Goal: Information Seeking & Learning: Learn about a topic

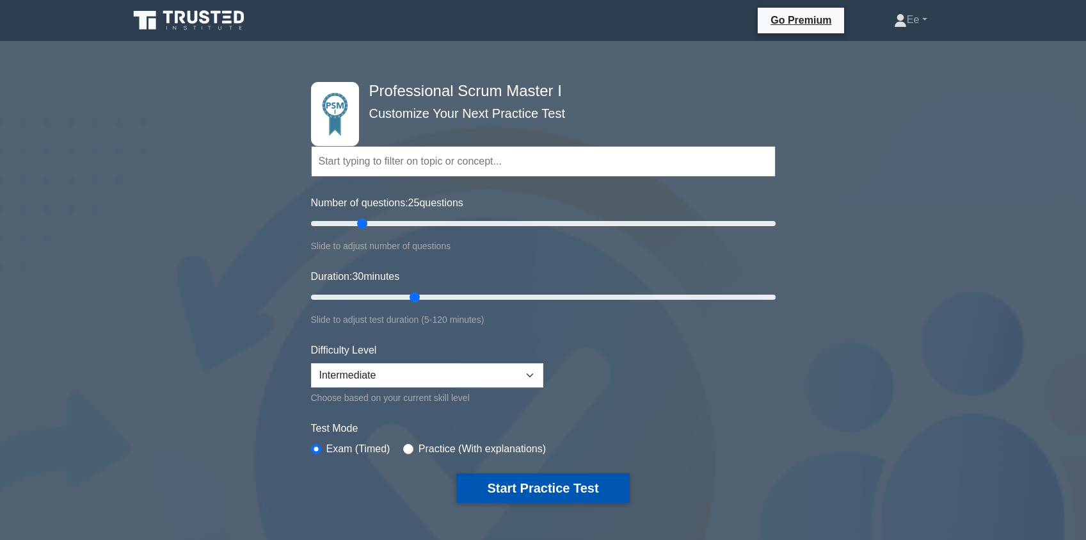
click at [544, 493] on button "Start Practice Test" at bounding box center [542, 487] width 173 height 29
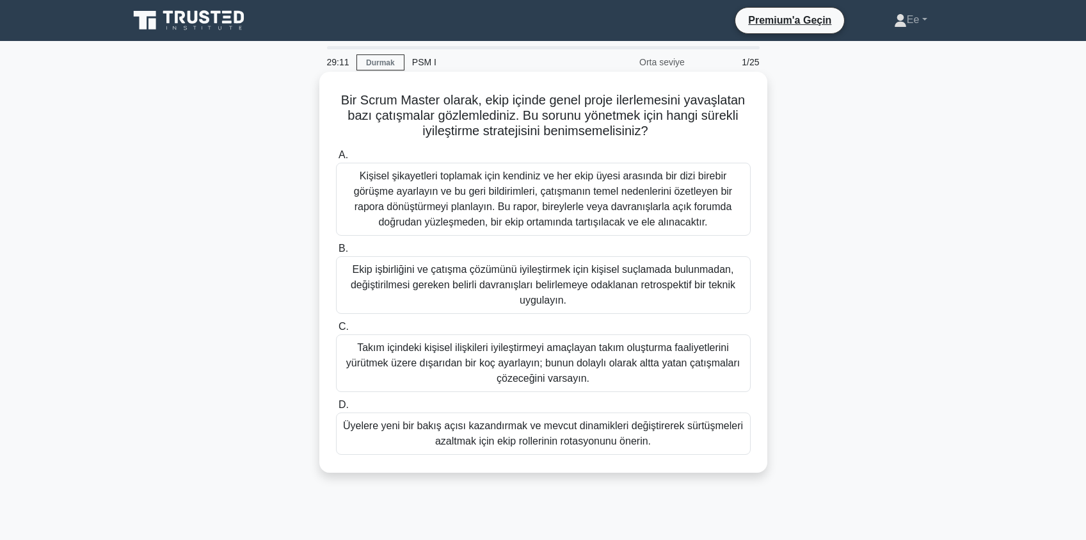
click at [550, 212] on font "Kişisel şikayetleri toplamak için kendiniz ve her ekip üyesi arasında bir dizi …" at bounding box center [543, 198] width 378 height 57
click at [336, 159] on input "A. Kişisel şikayetleri toplamak için kendiniz ve her ekip üyesi arasında bir di…" at bounding box center [336, 155] width 0 height 8
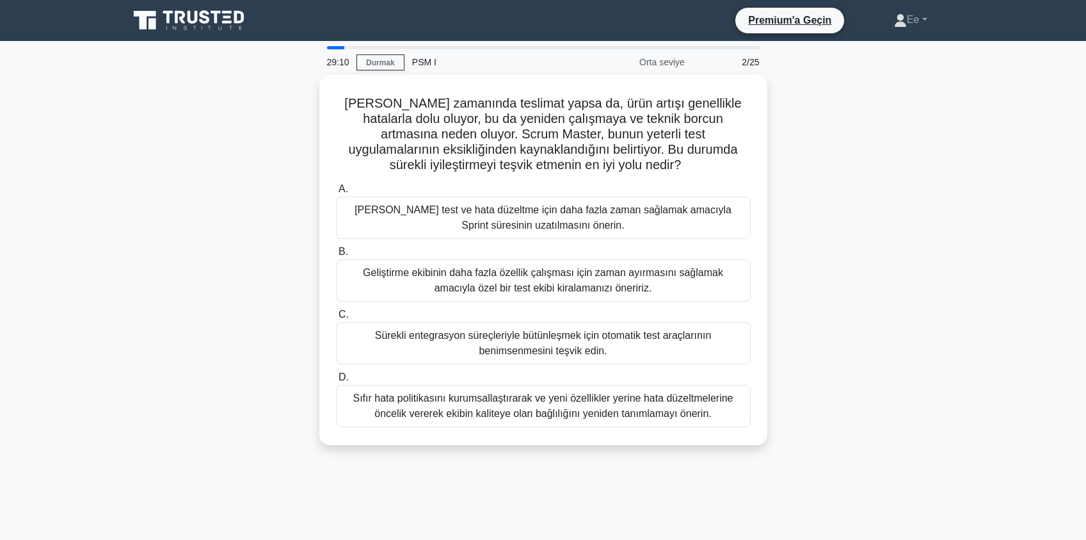
click at [540, 206] on div "[PERSON_NAME] test ve hata düzeltme için daha fazla zaman sağlamak amacıyla Spr…" at bounding box center [543, 217] width 415 height 42
click at [336, 193] on input "A. Manuel test ve hata düzeltme için daha fazla zaman sağlamak amacıyla Sprint …" at bounding box center [336, 189] width 0 height 8
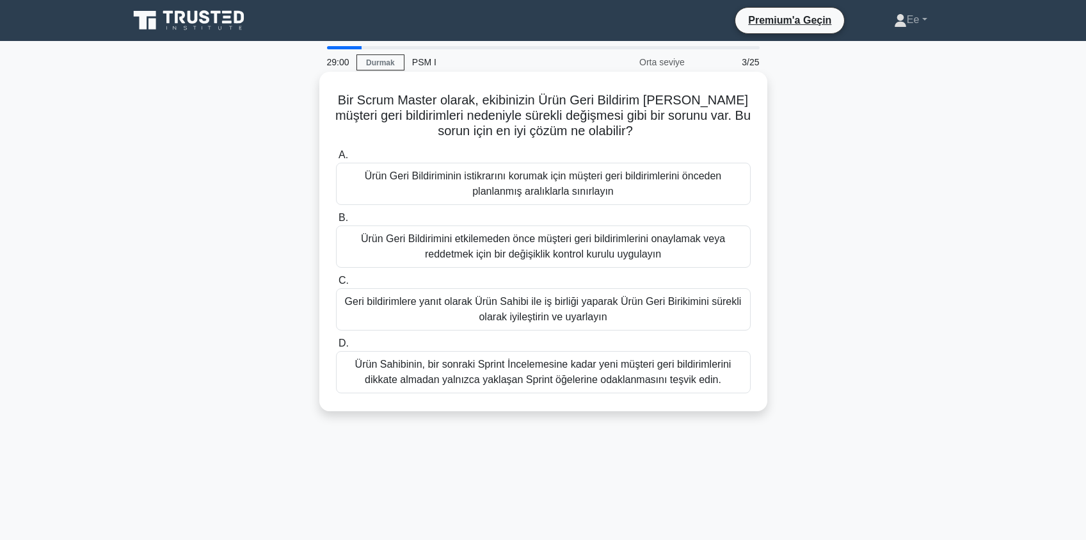
click at [479, 93] on font "Bir Scrum Master olarak, ekibinizin Ürün Geri Bildirim [PERSON_NAME] müşteri ge…" at bounding box center [542, 115] width 415 height 45
click at [493, 212] on label "B. Ürün Geri Bildirimini etkilemeden önce müşteri geri bildirimlerini onaylamak…" at bounding box center [543, 239] width 415 height 58
click at [336, 214] on input "B. Ürün Geri Bildirimini etkilemeden önce müşteri geri bildirimlerini onaylamak…" at bounding box center [336, 218] width 0 height 8
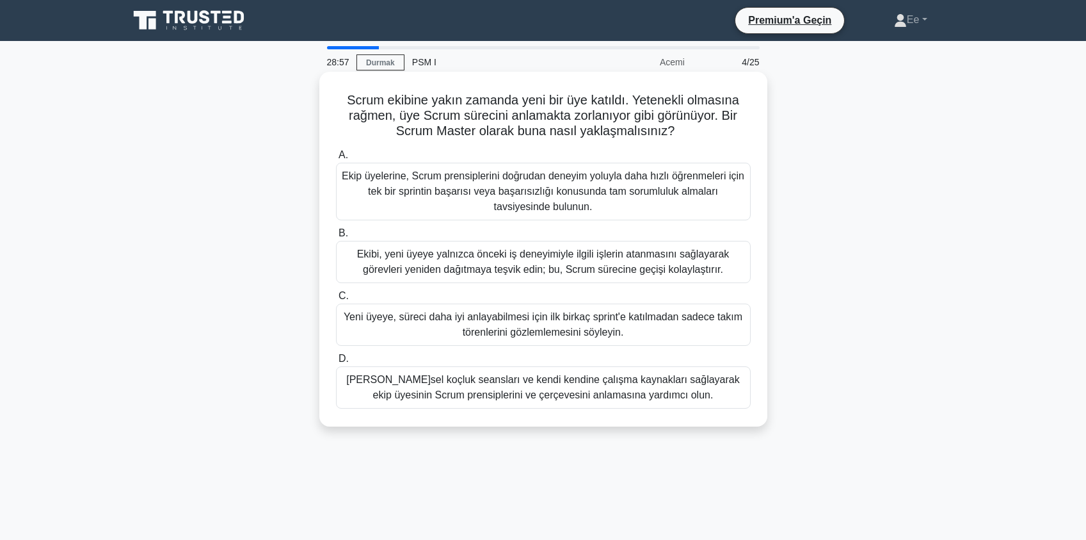
click at [476, 185] on font "Ekip üyelerine, Scrum prensiplerini doğrudan deneyim yoluyla daha hızlı öğrenme…" at bounding box center [543, 191] width 403 height 46
click at [336, 159] on input "A. Ekip üyelerine, Scrum prensiplerini doğrudan deneyim yoluyla daha hızlı öğre…" at bounding box center [336, 155] width 0 height 8
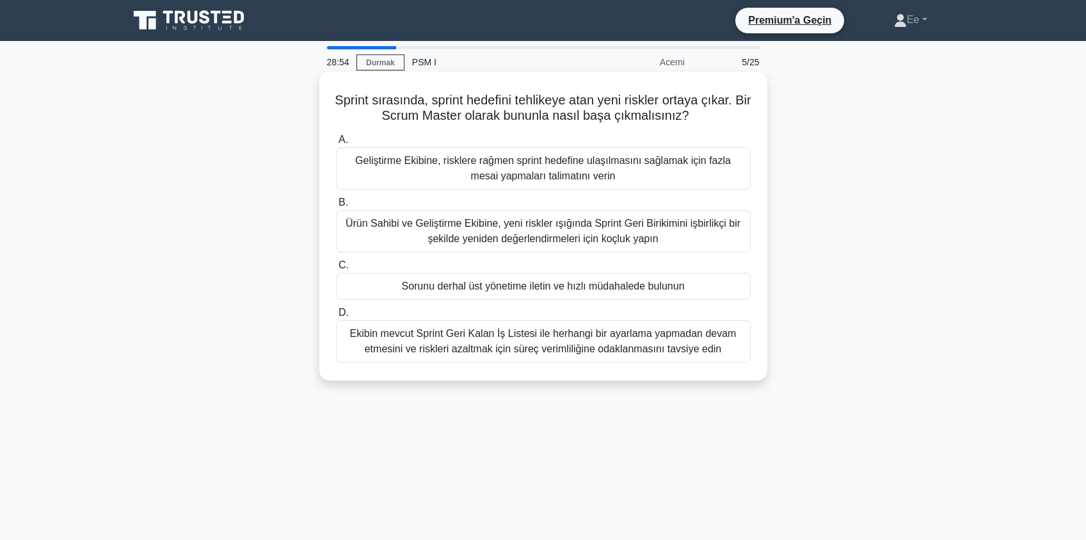
click at [536, 172] on font "Geliştirme Ekibine, risklere rağmen sprint hedefine ulaşılmasını sağlamak için …" at bounding box center [543, 168] width 376 height 26
click at [336, 144] on input "A. Geliştirme Ekibine, risklere rağmen sprint hedefine ulaşılmasını sağlamak iç…" at bounding box center [336, 140] width 0 height 8
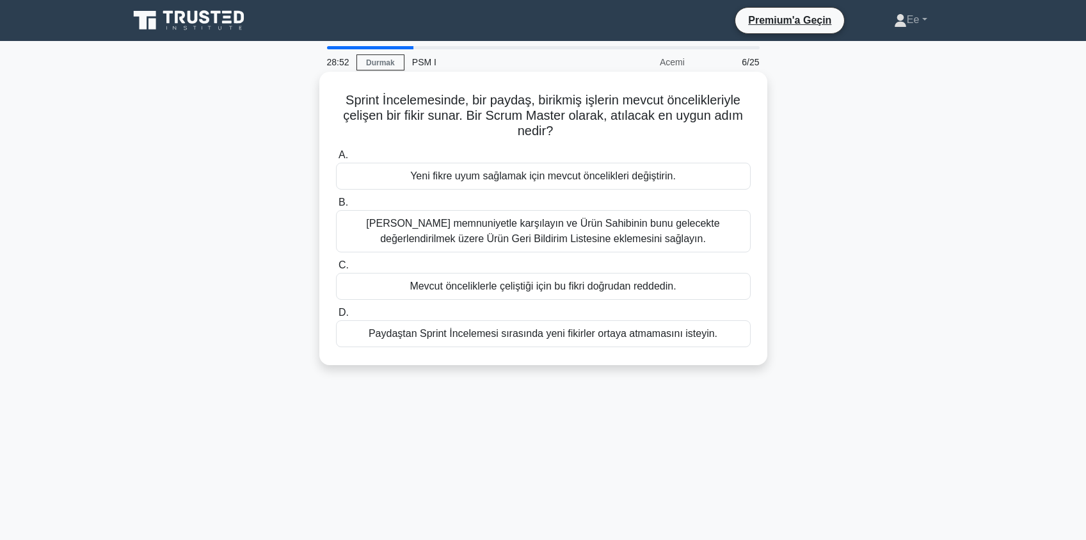
click at [528, 216] on font "[PERSON_NAME] memnuniyetle karşılayın ve Ürün Sahibinin bunu gelecekte değerlen…" at bounding box center [543, 231] width 403 height 31
click at [336, 207] on input "B. Fikri memnuniyetle karşılayın ve Ürün Sahibinin bunu gelecekte değerlendiril…" at bounding box center [336, 202] width 0 height 8
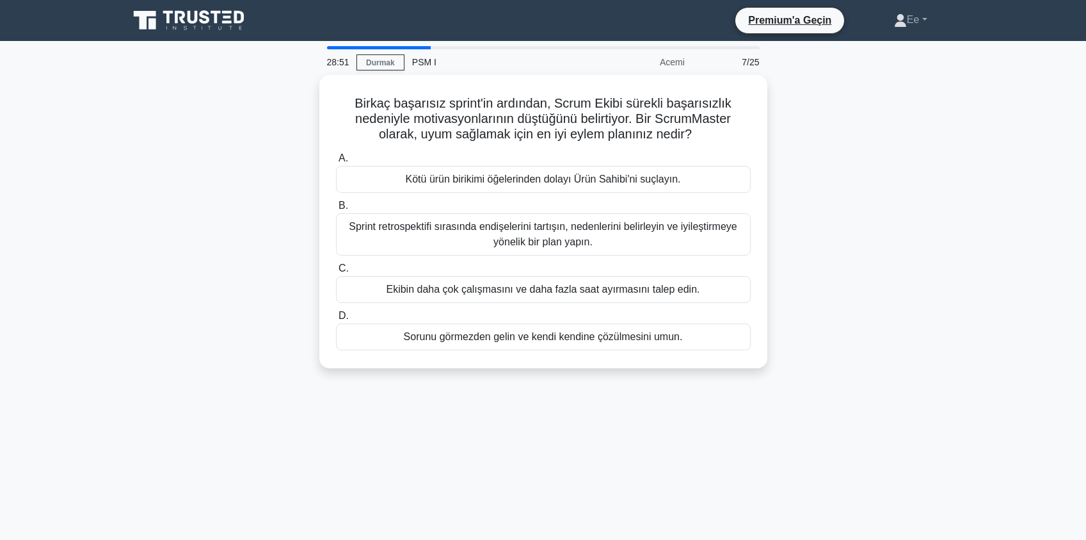
click at [528, 219] on font "Sprint retrospektifi sırasında endişelerini tartışın, nedenlerini belirleyin ve…" at bounding box center [543, 234] width 403 height 31
click at [336, 210] on input "B. Sprint retrospektifi sırasında endişelerini tartışın, nedenlerini belirleyin…" at bounding box center [336, 206] width 0 height 8
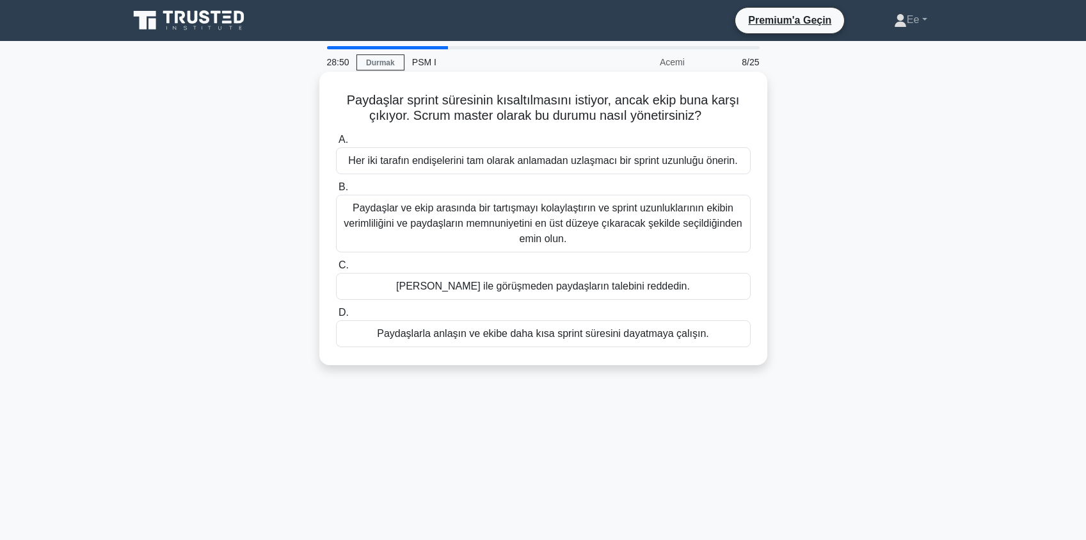
click at [533, 189] on label "B. Paydaşlar ve ekip arasında bir tartışmayı kolaylaştırın ve sprint uzunluklar…" at bounding box center [543, 215] width 415 height 73
click at [336, 189] on input "B. Paydaşlar ve ekip arasında bir tartışmayı kolaylaştırın ve sprint uzunluklar…" at bounding box center [336, 187] width 0 height 8
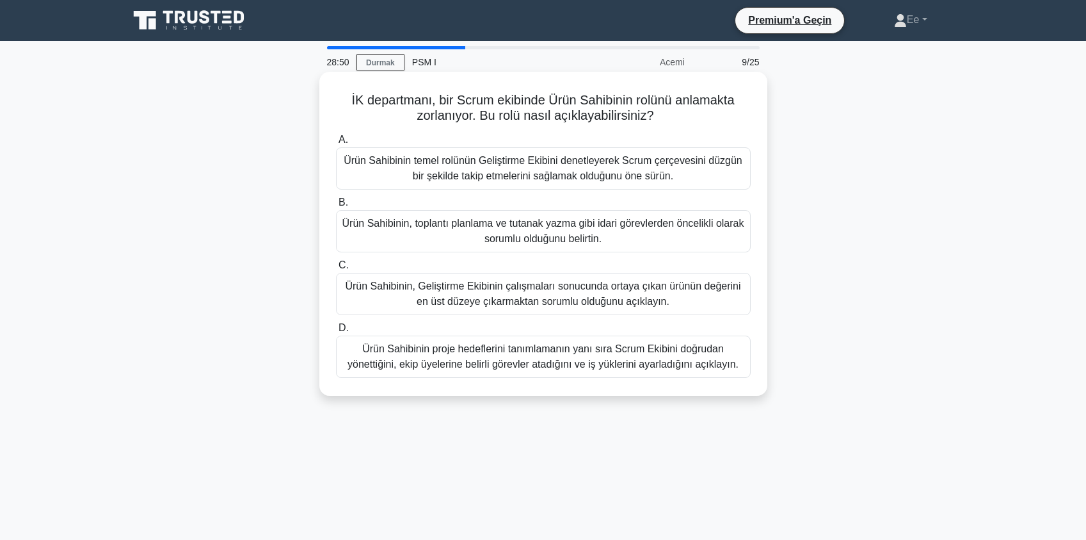
click at [558, 272] on label "C. Ürün Sahibinin, Geliştirme Ekibinin çalışmaları sonucunda ortaya çıkan ürünü…" at bounding box center [543, 286] width 415 height 58
click at [336, 269] on input "C. Ürün Sahibinin, Geliştirme Ekibinin çalışmaları sonucunda ortaya çıkan ürünü…" at bounding box center [336, 265] width 0 height 8
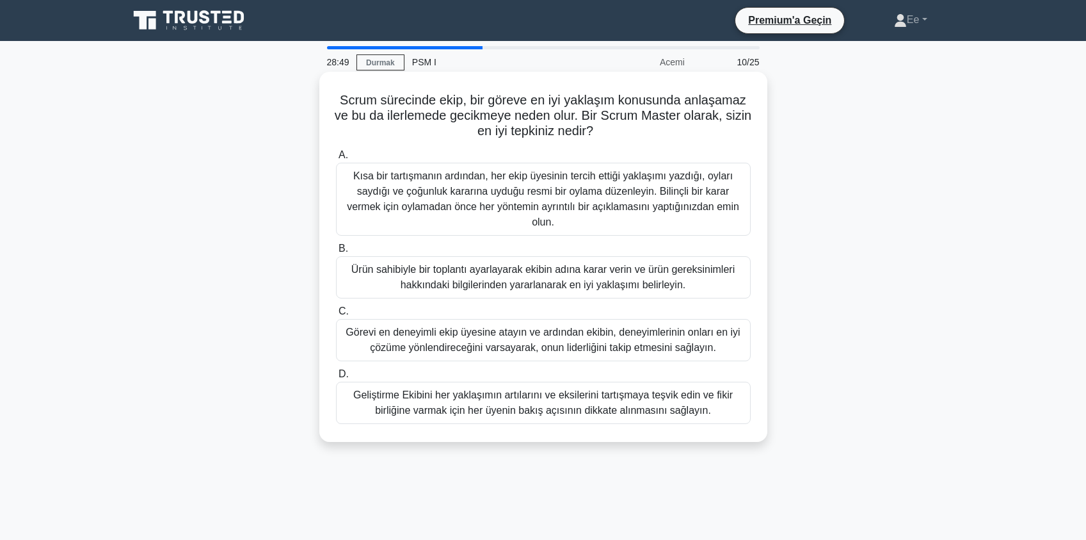
click at [544, 193] on font "Kısa bir tartışmanın ardından, her ekip üyesinin tercih ettiği yaklaşımı yazdığ…" at bounding box center [543, 198] width 392 height 57
click at [336, 159] on input "A. Kısa bir tartışmanın ardından, her ekip üyesinin tercih ettiği yaklaşımı yaz…" at bounding box center [336, 155] width 0 height 8
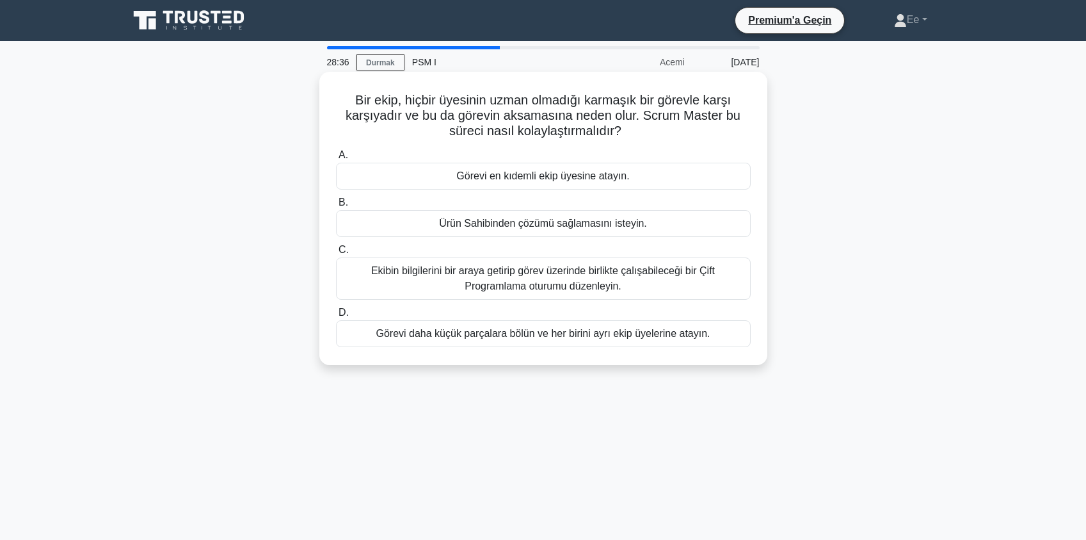
click at [585, 291] on font "Ekibin bilgilerini bir araya getirip görev üzerinde birlikte çalışabileceği bir…" at bounding box center [543, 278] width 344 height 26
click at [336, 254] on input "C. Ekibin bilgilerini bir araya getirip görev üzerinde birlikte çalışabileceği …" at bounding box center [336, 250] width 0 height 8
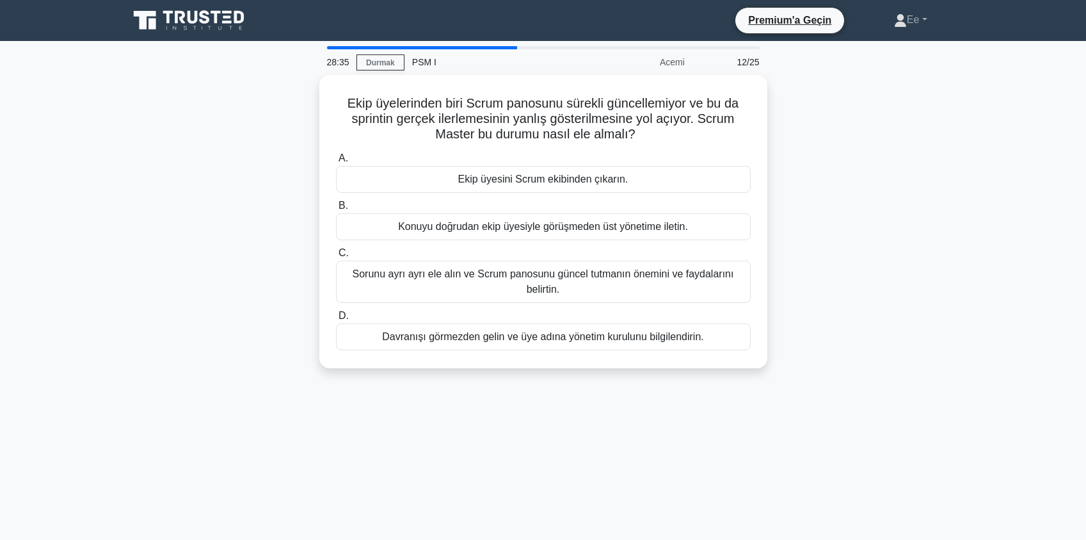
click at [585, 291] on font "Sorunu ayrı ayrı ele alın ve Scrum panosunu güncel tutmanın önemini ve faydalar…" at bounding box center [543, 281] width 403 height 31
click at [336, 257] on input "C. Sorunu ayrı ayrı ele alın ve Scrum panosunu güncel tutmanın önemini ve fayda…" at bounding box center [336, 253] width 0 height 8
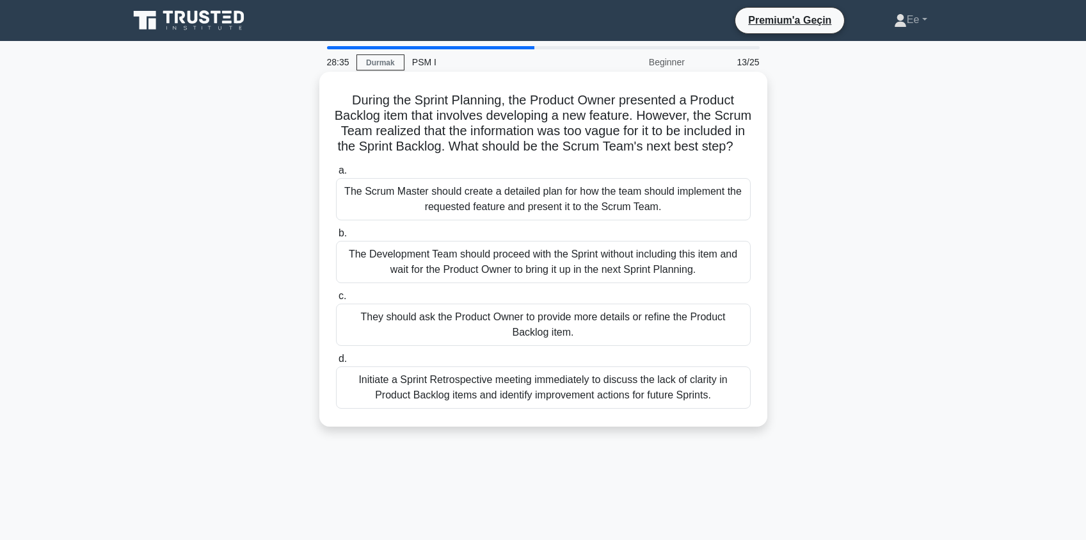
click at [585, 291] on label "c. They should ask the Product Owner to provide more details or refine the Prod…" at bounding box center [543, 317] width 415 height 58
click at [336, 292] on input "c. They should ask the Product Owner to provide more details or refine the Prod…" at bounding box center [336, 296] width 0 height 8
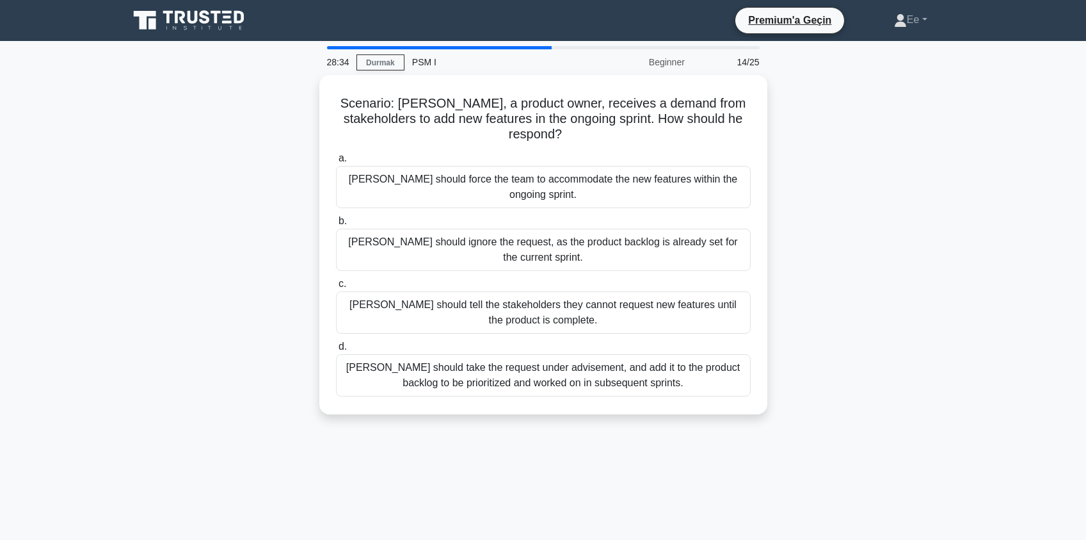
click at [585, 291] on div "[PERSON_NAME] should tell the stakeholders they cannot request new features unt…" at bounding box center [543, 312] width 415 height 42
click at [336, 288] on input "c. [PERSON_NAME] should tell the stakeholders they cannot request new features …" at bounding box center [336, 284] width 0 height 8
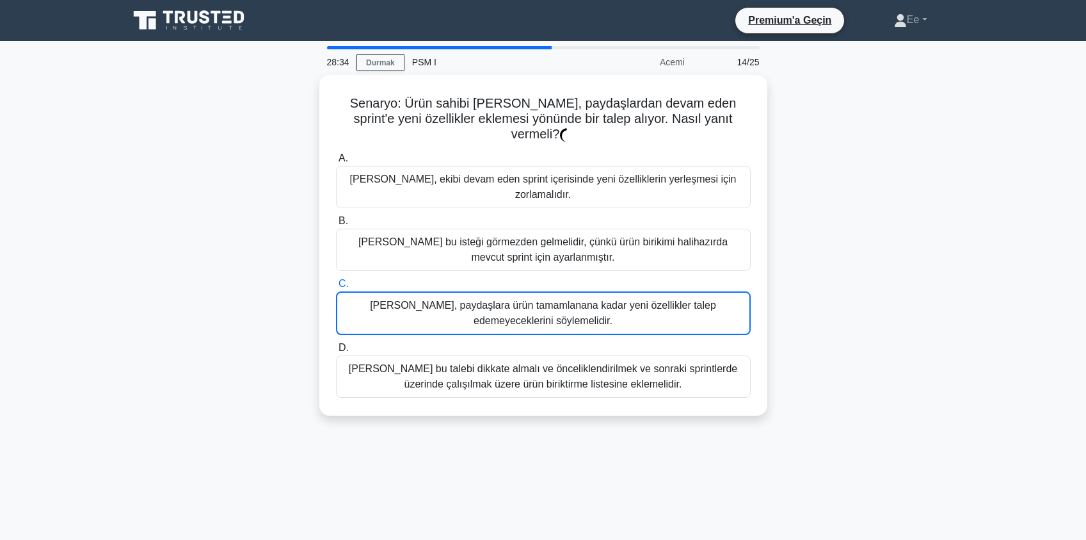
click at [585, 298] on font "[PERSON_NAME], paydaşlara ürün tamamlanana kadar yeni özellikler talep edemeyec…" at bounding box center [543, 313] width 402 height 31
click at [336, 288] on input "C. [PERSON_NAME], paydaşlara ürün tamamlanana kadar yeni özellikler talep edeme…" at bounding box center [336, 284] width 0 height 8
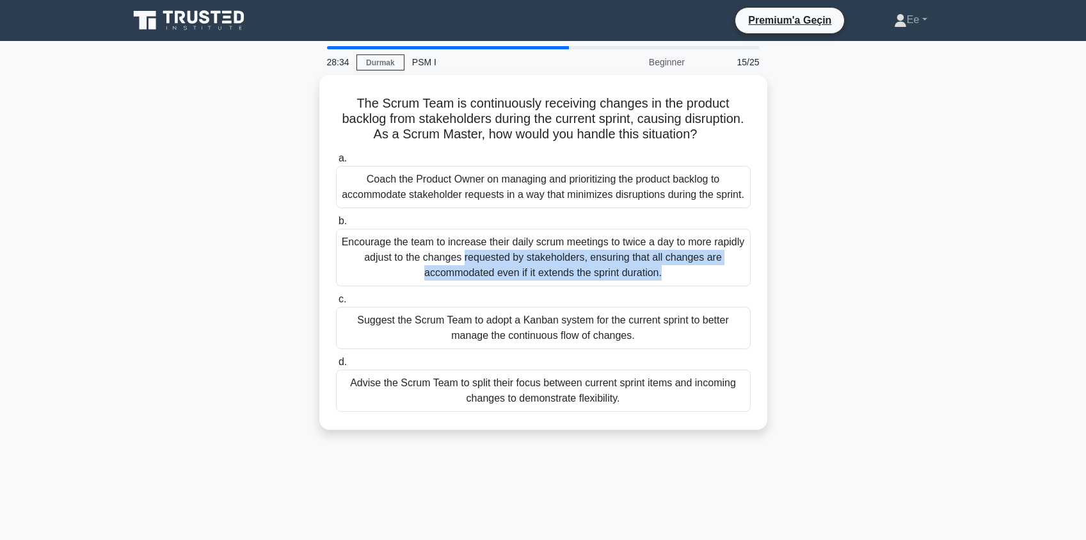
click at [585, 286] on div "Encourage the team to increase their daily scrum meetings to twice a day to mor…" at bounding box center [543, 257] width 415 height 58
click at [336, 225] on input "b. Encourage the team to increase their daily scrum meetings to twice a day to …" at bounding box center [336, 221] width 0 height 8
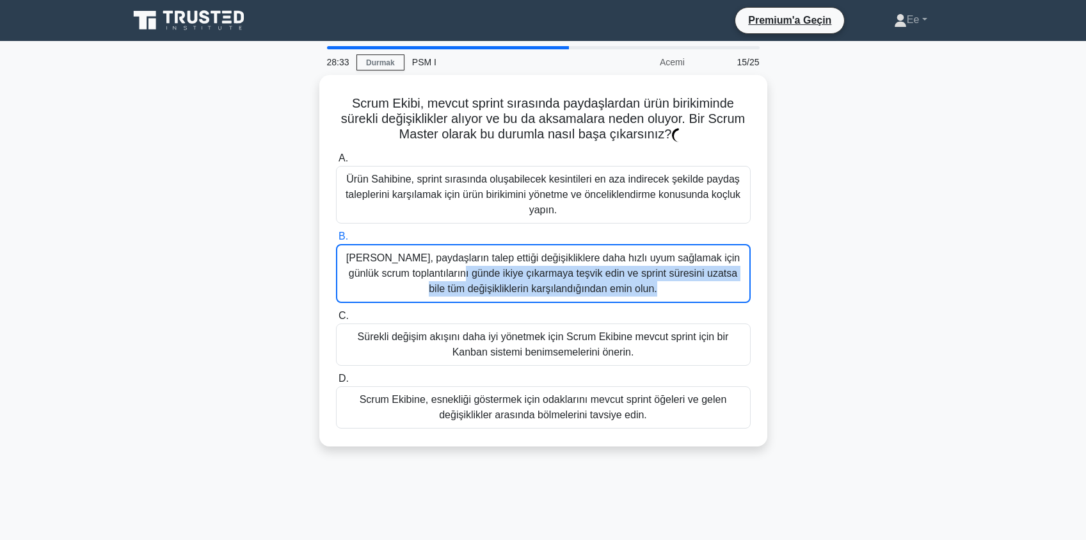
click at [585, 291] on font "[PERSON_NAME], paydaşların talep ettiği değişikliklere daha hızlı uyum sağlamak…" at bounding box center [543, 273] width 394 height 42
click at [336, 241] on input "B. [PERSON_NAME], paydaşların talep ettiği değişikliklere daha hızlı uyum sağla…" at bounding box center [336, 236] width 0 height 8
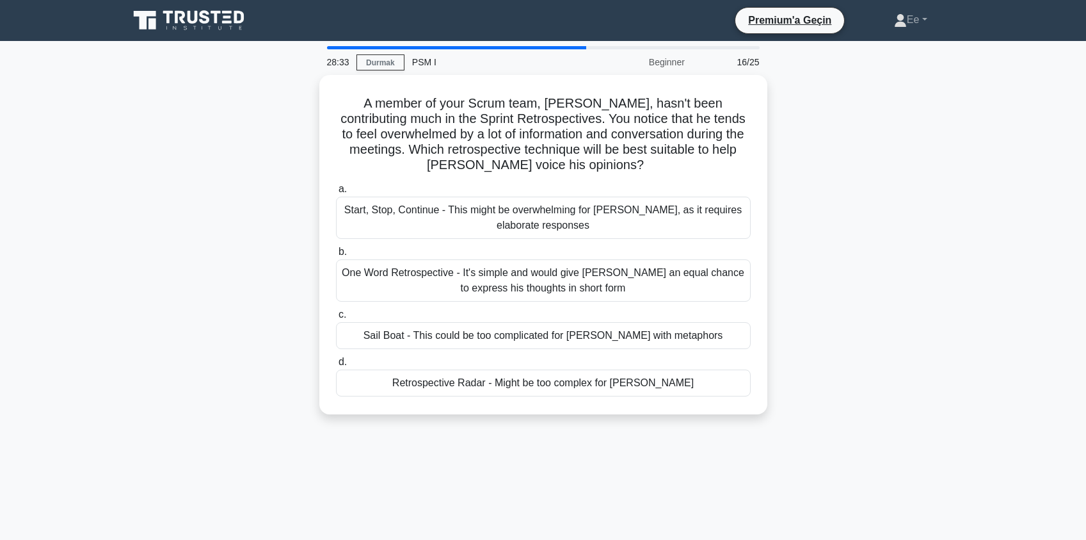
click at [585, 291] on div "One Word Retrospective - It's simple and would give [PERSON_NAME] an equal chan…" at bounding box center [543, 280] width 415 height 42
click at [336, 256] on input "b. One Word Retrospective - It's simple and would give [PERSON_NAME] an equal c…" at bounding box center [336, 252] width 0 height 8
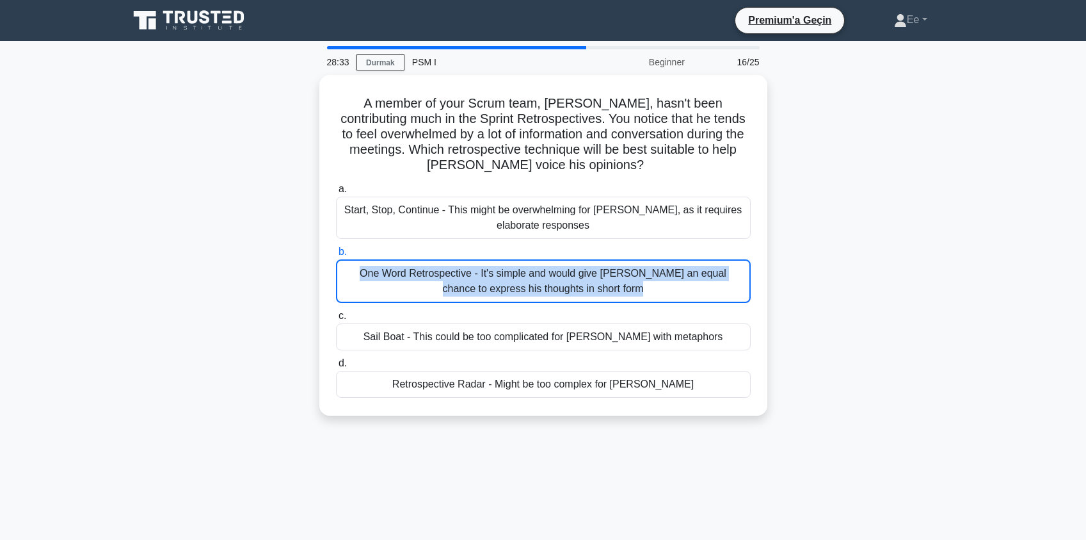
click at [585, 291] on div "a. Start, Stop, Continue - This might be overwhelming for [PERSON_NAME], as it …" at bounding box center [543, 289] width 430 height 221
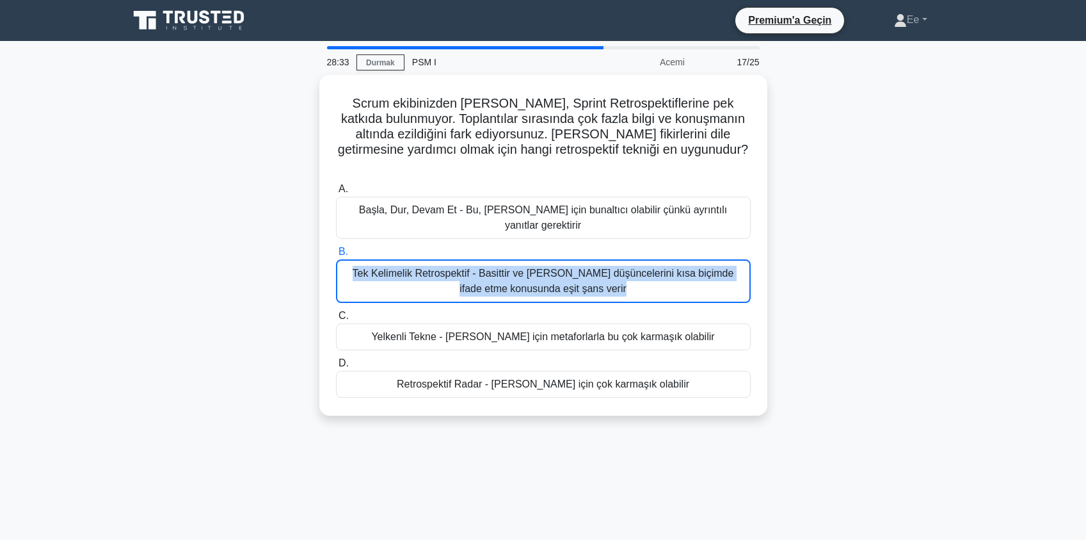
click at [585, 323] on div "Yelkenli Tekne - [PERSON_NAME] için metaforlarla bu çok karmaşık olabilir" at bounding box center [543, 336] width 415 height 27
click at [336, 312] on input "C. Yelkenli Tekne - [PERSON_NAME] için metaforlarla bu çok karmaşık olabilir" at bounding box center [336, 316] width 0 height 8
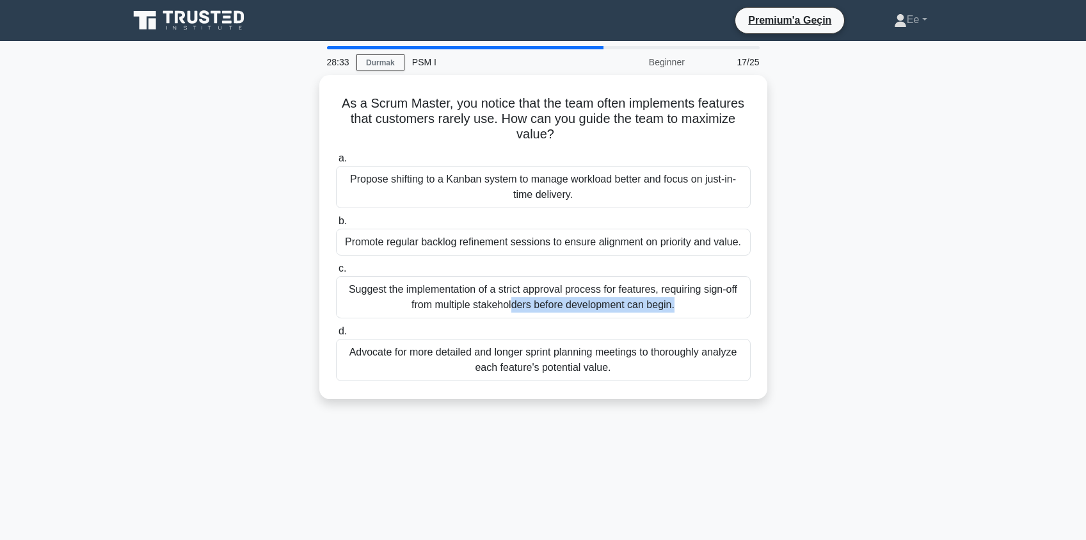
click at [585, 291] on div "Suggest the implementation of a strict approval process for features, requiring…" at bounding box center [543, 297] width 415 height 42
click at [336, 273] on input "c. Suggest the implementation of a strict approval process for features, requir…" at bounding box center [336, 268] width 0 height 8
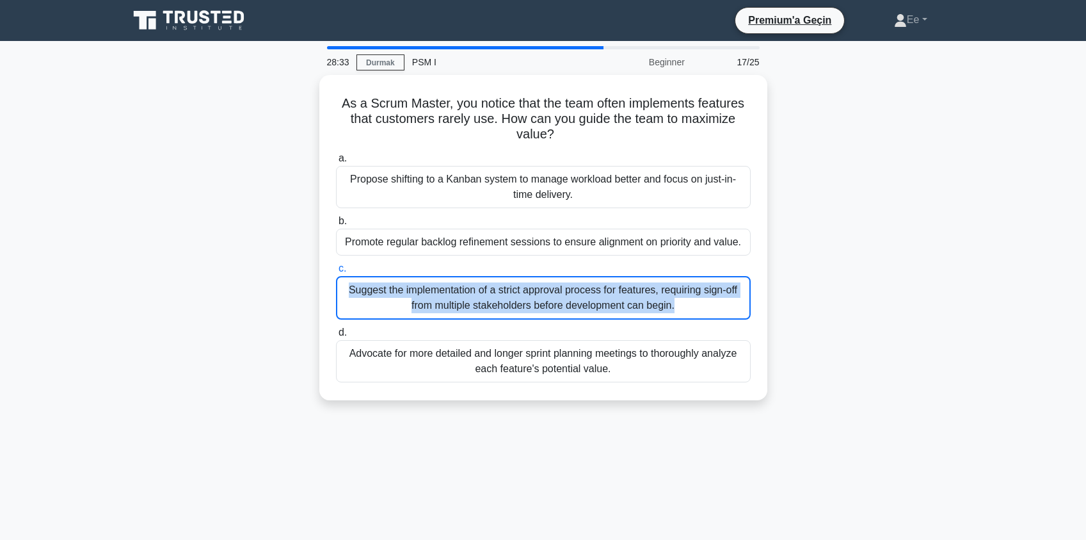
click at [585, 291] on div "Suggest the implementation of a strict approval process for features, requiring…" at bounding box center [543, 298] width 415 height 44
click at [336, 273] on input "c. Suggest the implementation of a strict approval process for features, requir…" at bounding box center [336, 268] width 0 height 8
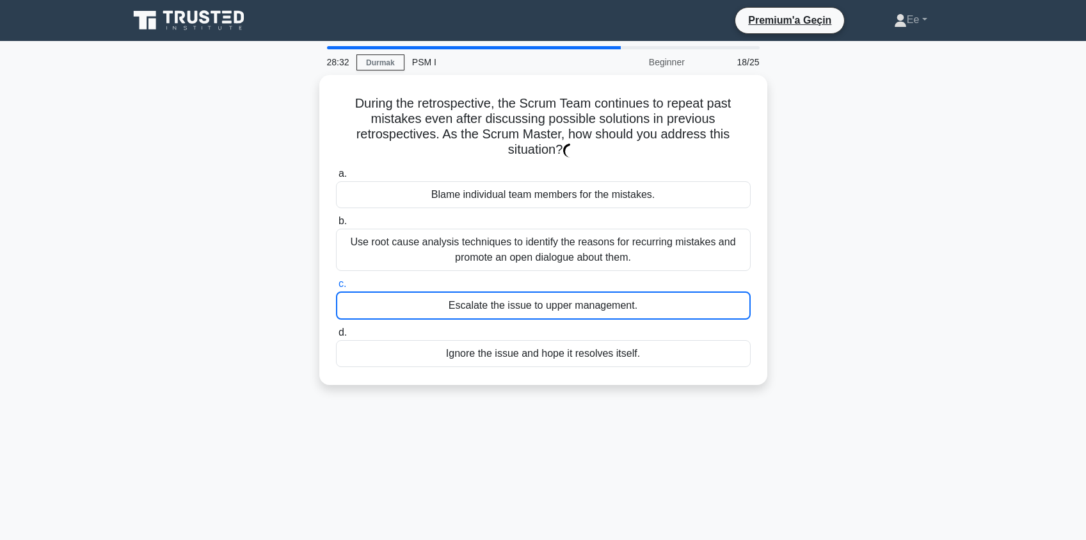
click at [585, 291] on div "Escalate the issue to upper management." at bounding box center [543, 305] width 415 height 28
click at [336, 288] on input "c. Escalate the issue to upper management." at bounding box center [336, 284] width 0 height 8
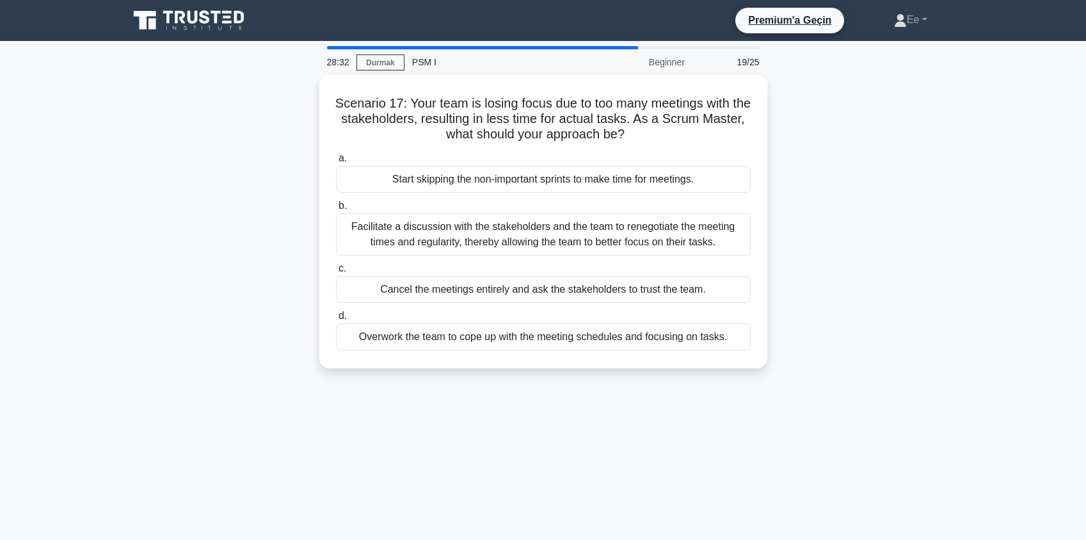
click at [585, 291] on div "Cancel the meetings entirely and ask the stakeholders to trust the team." at bounding box center [543, 289] width 415 height 27
click at [336, 273] on input "c. Cancel the meetings entirely and ask the stakeholders to trust the team." at bounding box center [336, 268] width 0 height 8
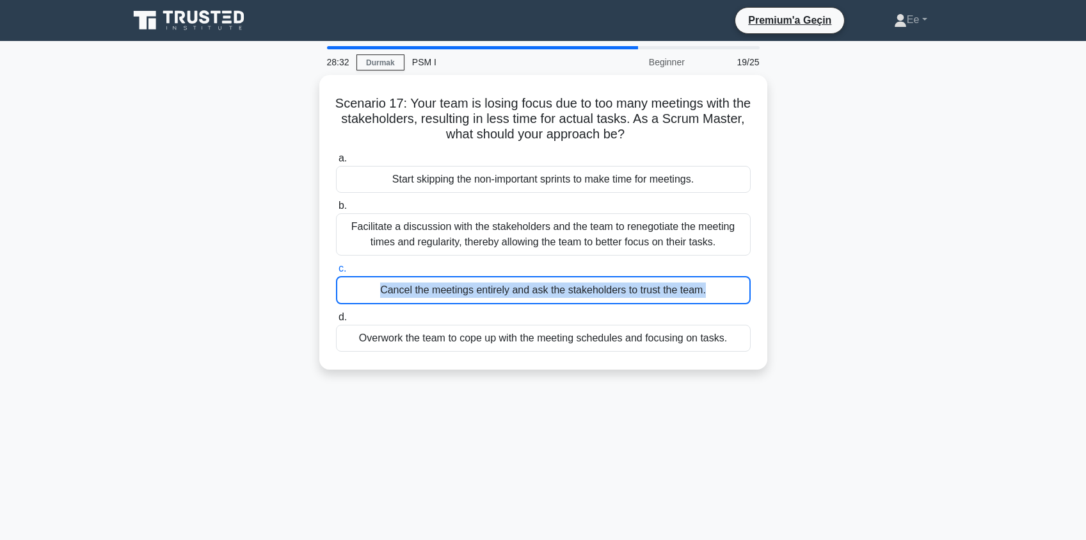
click at [336, 273] on input "c. Cancel the meetings entirely and ask the stakeholders to trust the team." at bounding box center [336, 268] width 0 height 8
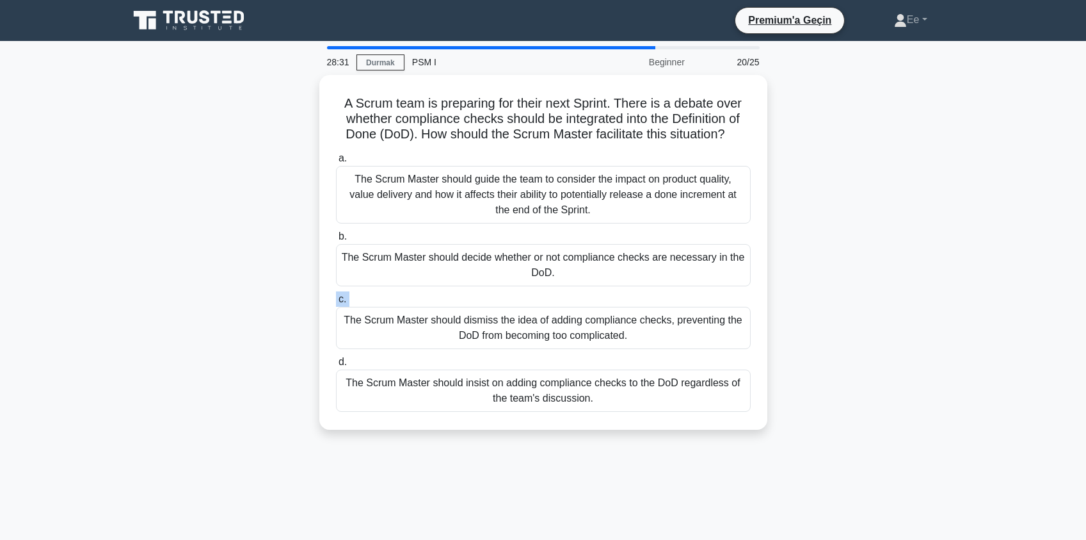
click at [585, 291] on label "c. The Scrum Master should dismiss the idea of adding compliance checks, preven…" at bounding box center [543, 320] width 415 height 58
click at [336, 295] on input "c. The Scrum Master should dismiss the idea of adding compliance checks, preven…" at bounding box center [336, 299] width 0 height 8
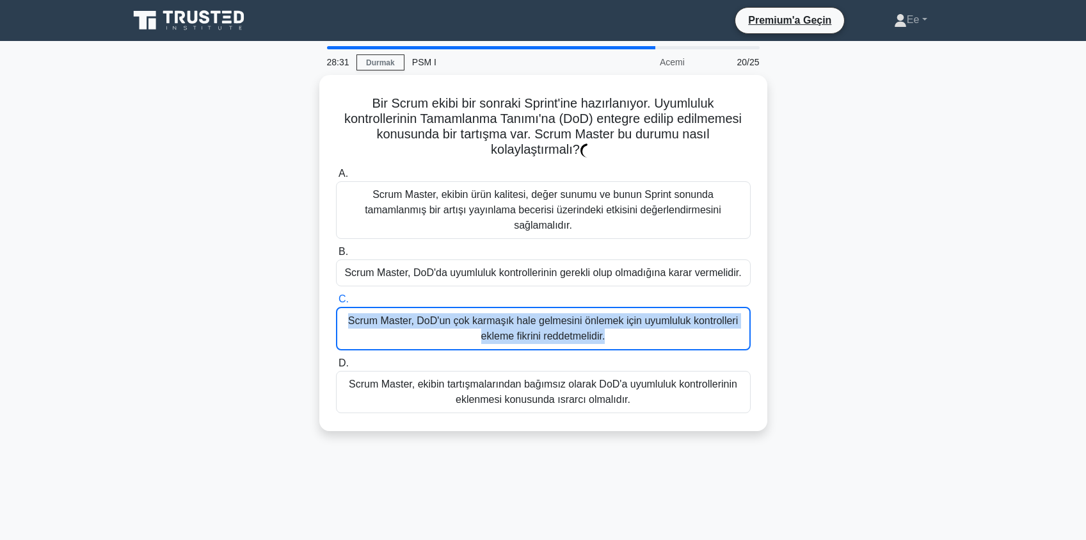
click at [585, 315] on font "Scrum Master, DoD'un çok karmaşık hale gelmesini önlemek için uyumluluk kontrol…" at bounding box center [543, 328] width 390 height 26
click at [336, 295] on input "C. Scrum Master, [PERSON_NAME] çok karmaşık hale gelmesini önlemek için uyumlul…" at bounding box center [336, 299] width 0 height 8
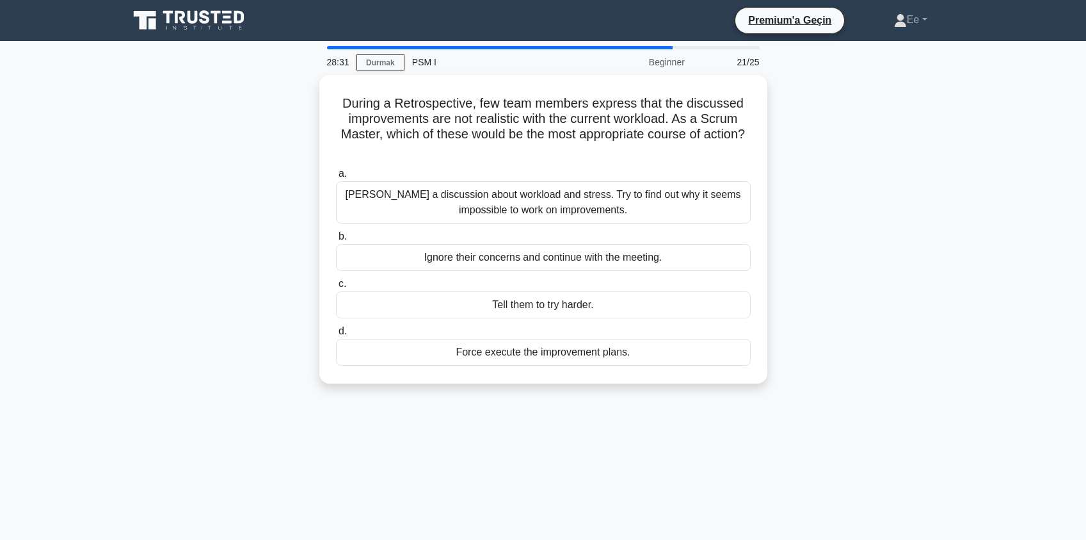
click at [585, 291] on div "Tell them to try harder." at bounding box center [543, 304] width 415 height 27
click at [336, 288] on input "c. Tell them to try harder." at bounding box center [336, 284] width 0 height 8
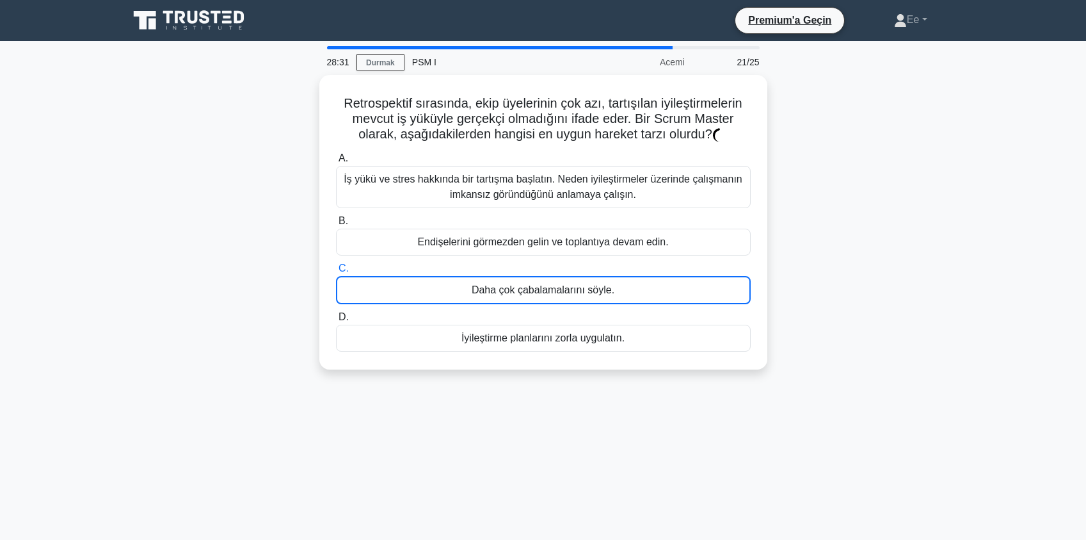
click at [585, 291] on font "Daha çok çabalamalarını söyle." at bounding box center [543, 289] width 143 height 11
click at [336, 273] on input "C. Daha çok çabalamalarını söyle." at bounding box center [336, 268] width 0 height 8
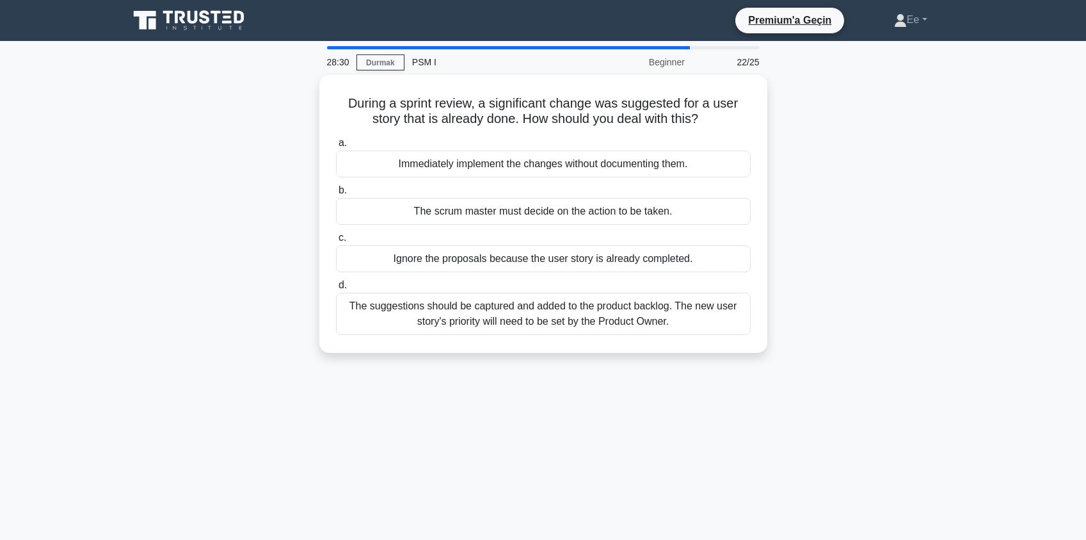
click at [585, 291] on label "d. The suggestions should be captured and added to the product backlog. The new…" at bounding box center [543, 306] width 415 height 58
click at [336, 289] on input "d. The suggestions should be captured and added to the product backlog. The new…" at bounding box center [336, 285] width 0 height 8
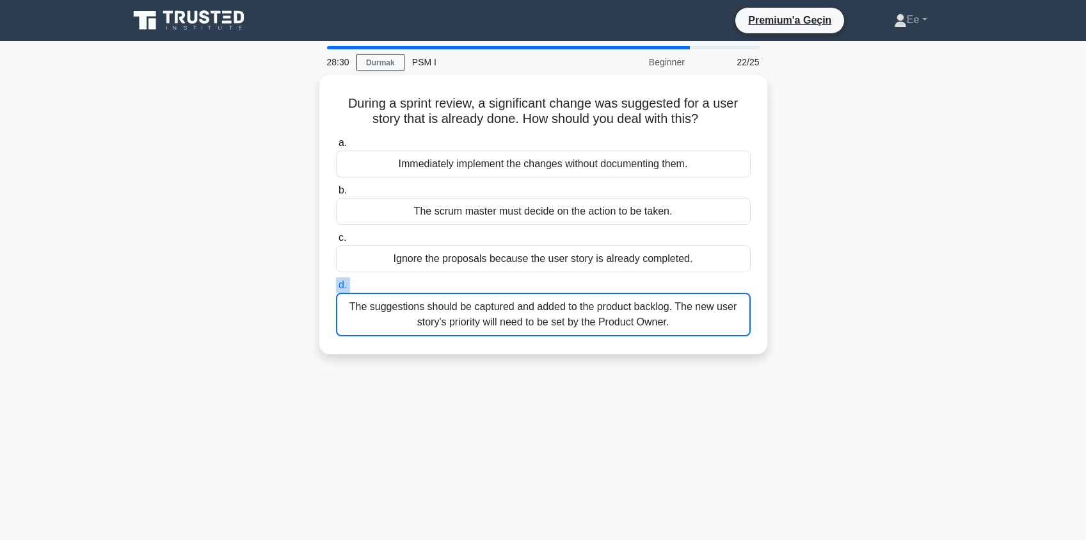
click at [585, 291] on label "d. The suggestions should be captured and added to the product backlog. The new…" at bounding box center [543, 306] width 415 height 59
click at [336, 289] on input "d. The suggestions should be captured and added to the product backlog. The new…" at bounding box center [336, 285] width 0 height 8
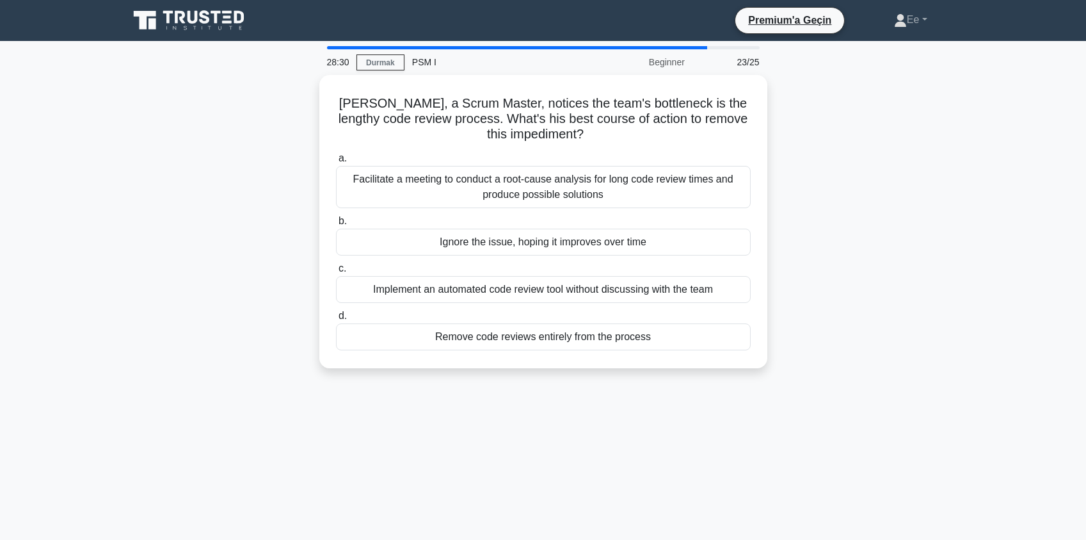
click at [585, 291] on div "Implement an automated code review tool without discussing with the team" at bounding box center [543, 289] width 415 height 27
click at [336, 273] on input "c. Implement an automated code review tool without discussing with the team" at bounding box center [336, 268] width 0 height 8
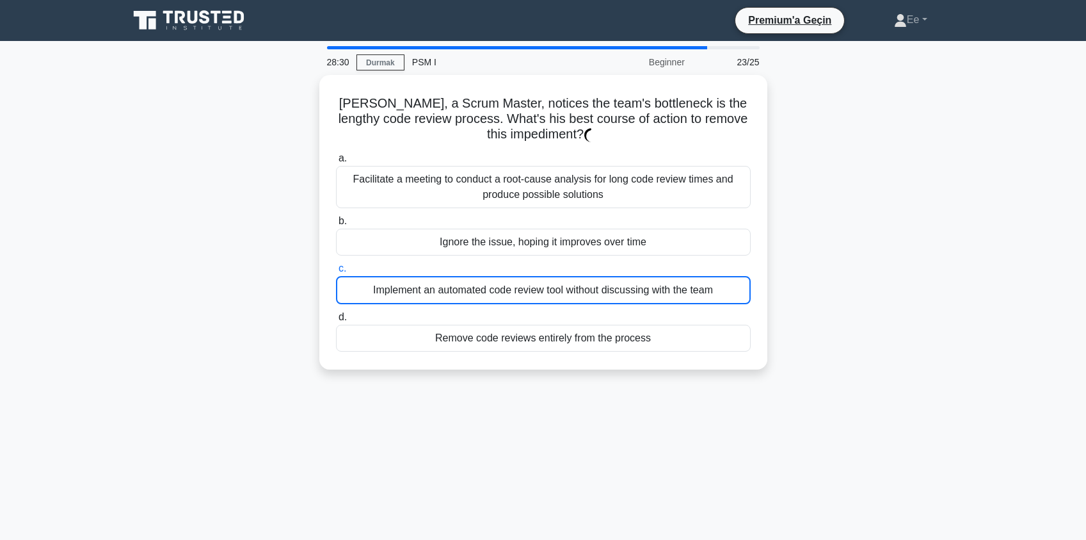
click at [585, 291] on div "a. Facilitate a meeting to conduct a root-cause analysis for long code review t…" at bounding box center [543, 251] width 430 height 206
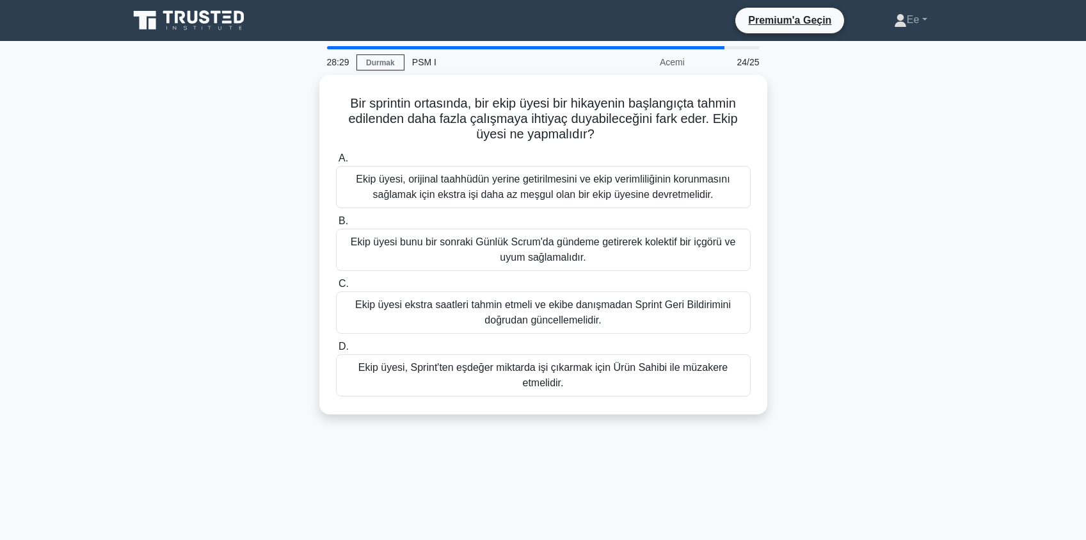
click at [585, 291] on div "Ekip üyesi ekstra saatleri tahmin etmeli ve ekibe danışmadan Sprint Geri Bildir…" at bounding box center [543, 312] width 415 height 42
click at [336, 288] on input "C. Ekip üyesi ekstra saatleri tahmin etmeli ve ekibe danışmadan Sprint Geri Bil…" at bounding box center [336, 284] width 0 height 8
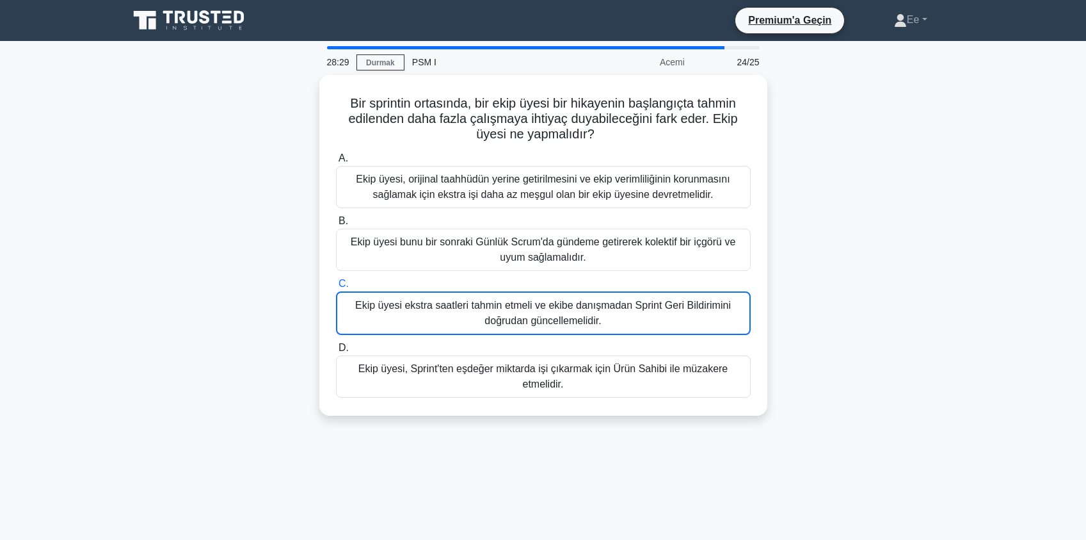
click at [585, 291] on div "Ekip üyesi ekstra saatleri tahmin etmeli ve ekibe danışmadan Sprint Geri Bildir…" at bounding box center [543, 313] width 415 height 44
click at [336, 288] on input "C. Ekip üyesi ekstra saatleri tahmin etmeli ve ekibe danışmadan Sprint Geri Bil…" at bounding box center [336, 284] width 0 height 8
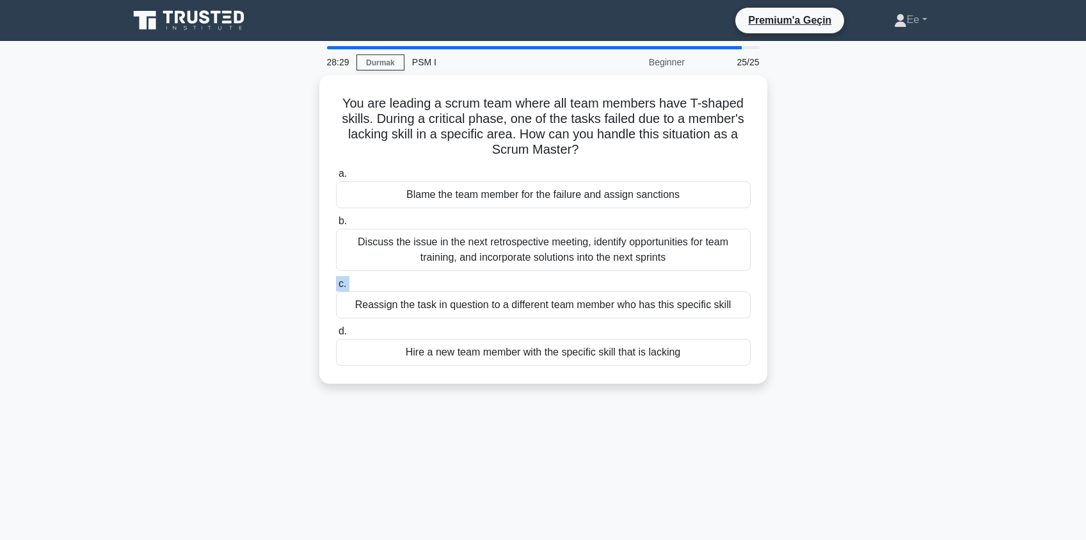
click at [585, 291] on label "c. Reassign the task in question to a different team member who has this specif…" at bounding box center [543, 297] width 415 height 42
click at [336, 288] on input "c. Reassign the task in question to a different team member who has this specif…" at bounding box center [336, 284] width 0 height 8
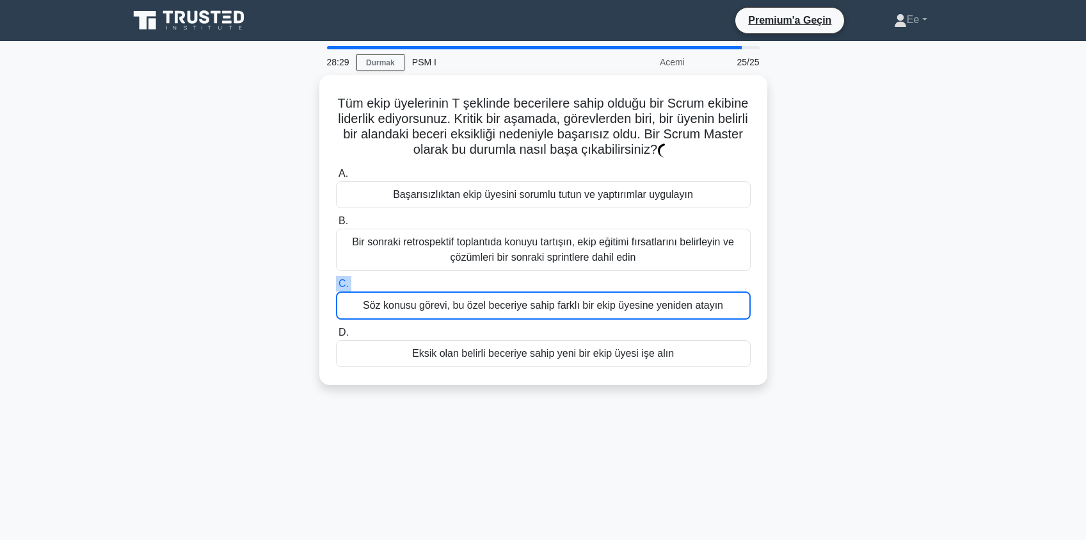
click at [585, 291] on div "Söz konusu görevi, bu özel beceriye sahip farklı bir ekip üyesine yeniden atayın" at bounding box center [543, 305] width 415 height 28
click at [336, 288] on input "C. Söz konusu görevi, bu özel beceriye sahip farklı bir ekip üyesine yeniden at…" at bounding box center [336, 284] width 0 height 8
click at [585, 291] on div "Söz konusu görevi, bu özel beceriye sahip farklı bir ekip üyesine yeniden atayın" at bounding box center [543, 305] width 415 height 28
click at [336, 288] on input "C. Söz konusu görevi, bu özel beceriye sahip farklı bir ekip üyesine yeniden at…" at bounding box center [336, 284] width 0 height 8
